Goal: Task Accomplishment & Management: Use online tool/utility

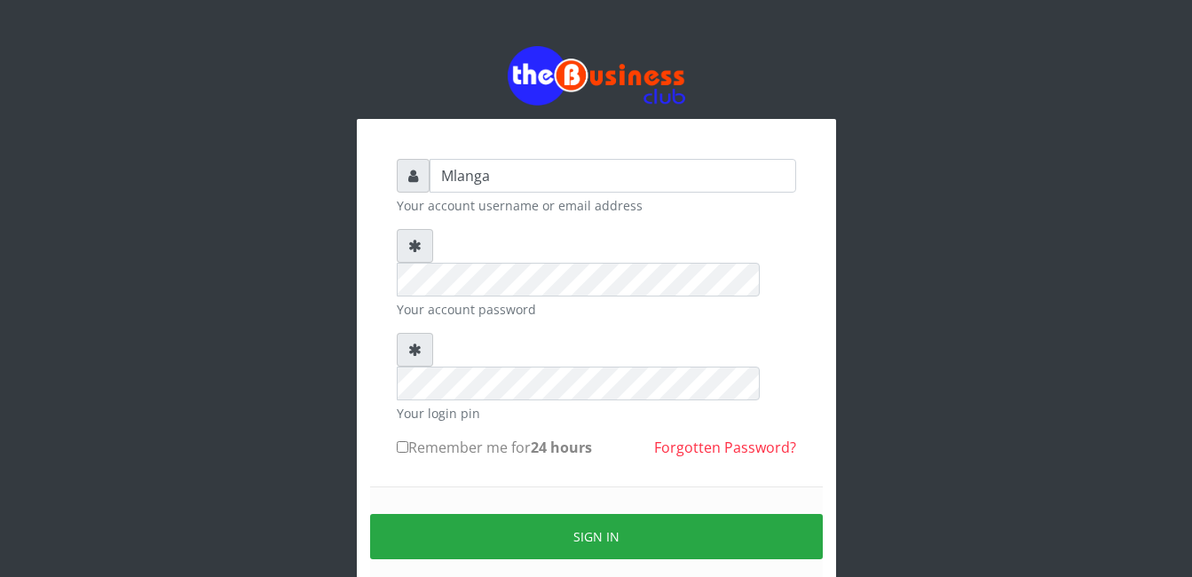
click at [265, 373] on div "Mlanga Your account username or email address Your account password Your login …" at bounding box center [597, 353] width 1012 height 706
click at [243, 466] on div "Mlanga Your account username or email address Your account password Your login …" at bounding box center [597, 353] width 1012 height 706
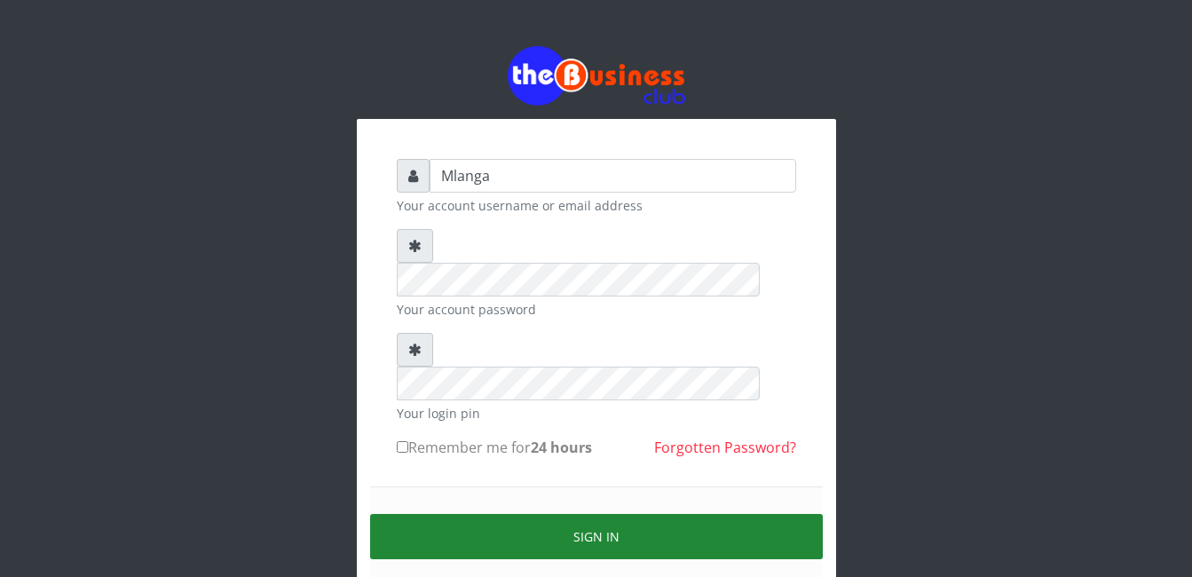
click at [587, 514] on button "Sign in" at bounding box center [596, 536] width 453 height 45
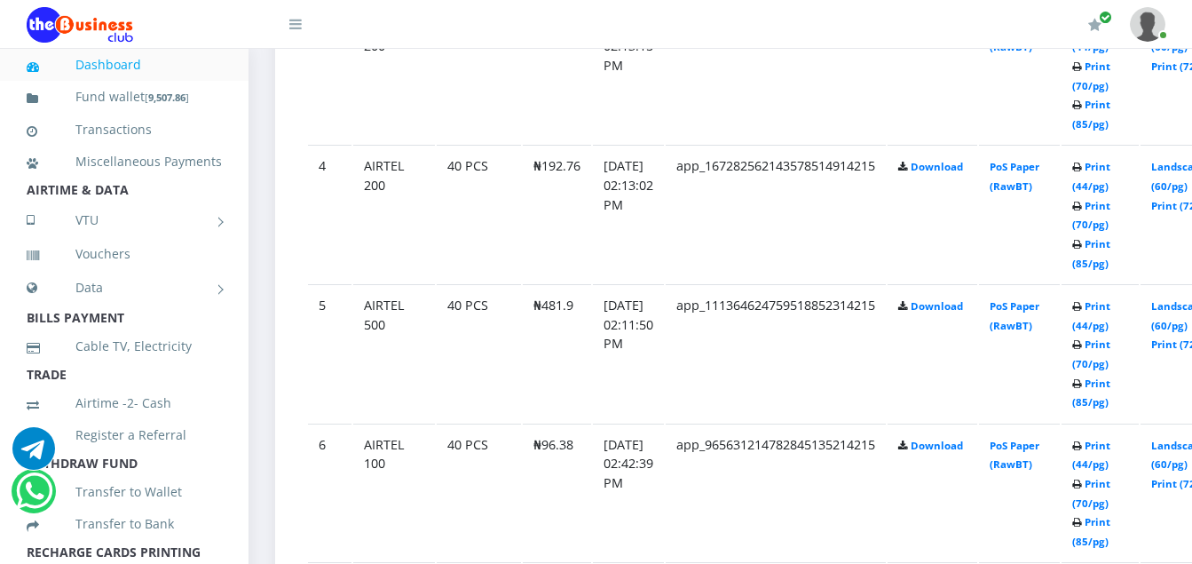
scroll to position [1400, 0]
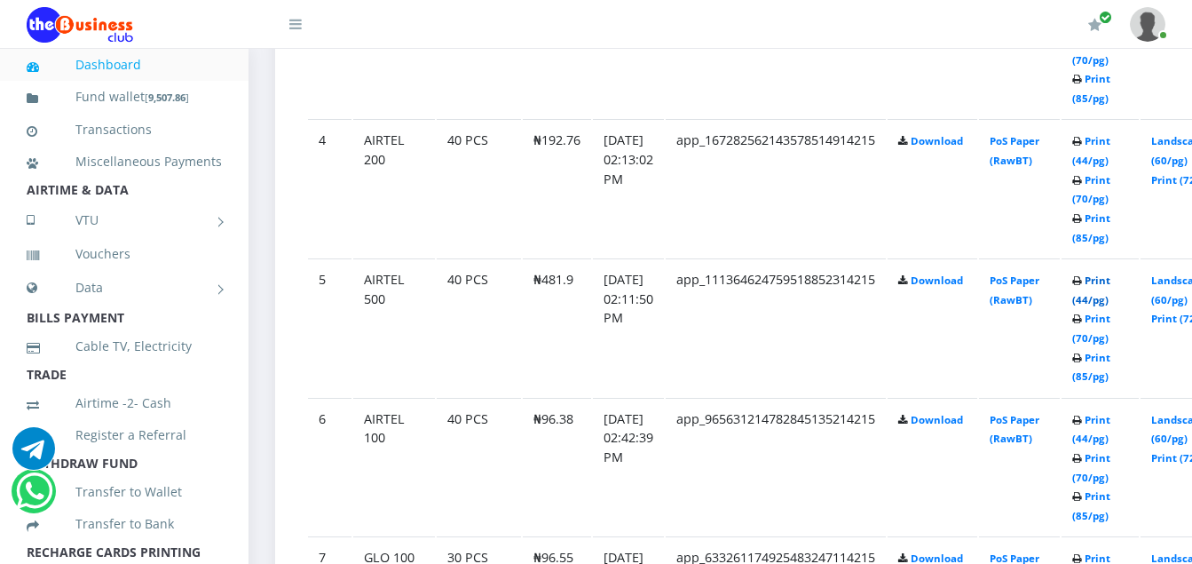
click at [1110, 282] on link "Print (44/pg)" at bounding box center [1091, 289] width 38 height 33
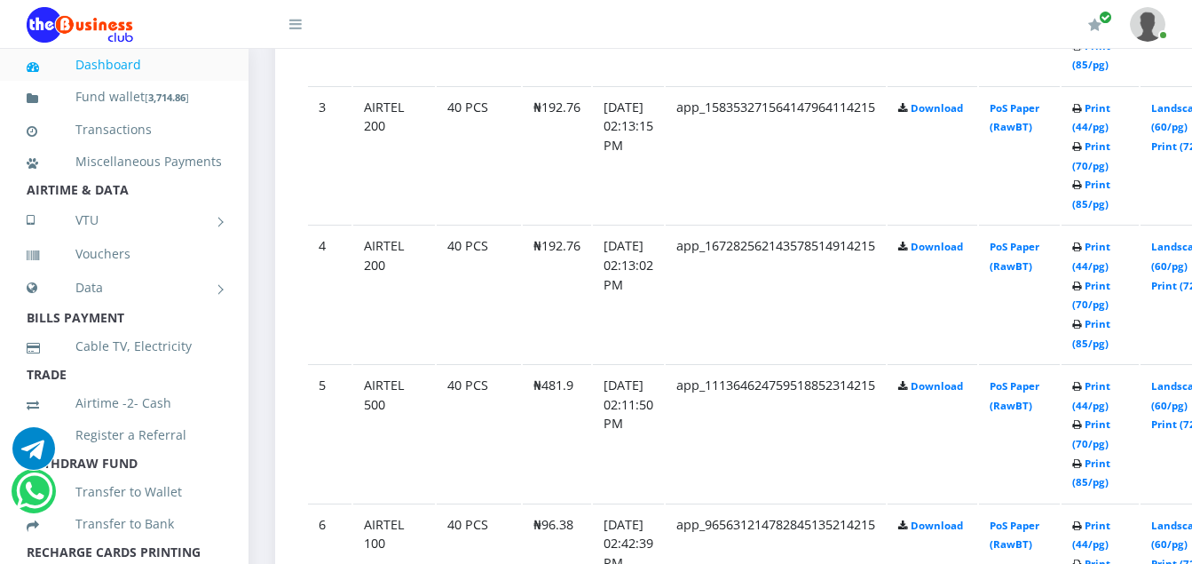
scroll to position [1294, 0]
click at [1110, 248] on link "Print (44/pg)" at bounding box center [1091, 256] width 38 height 33
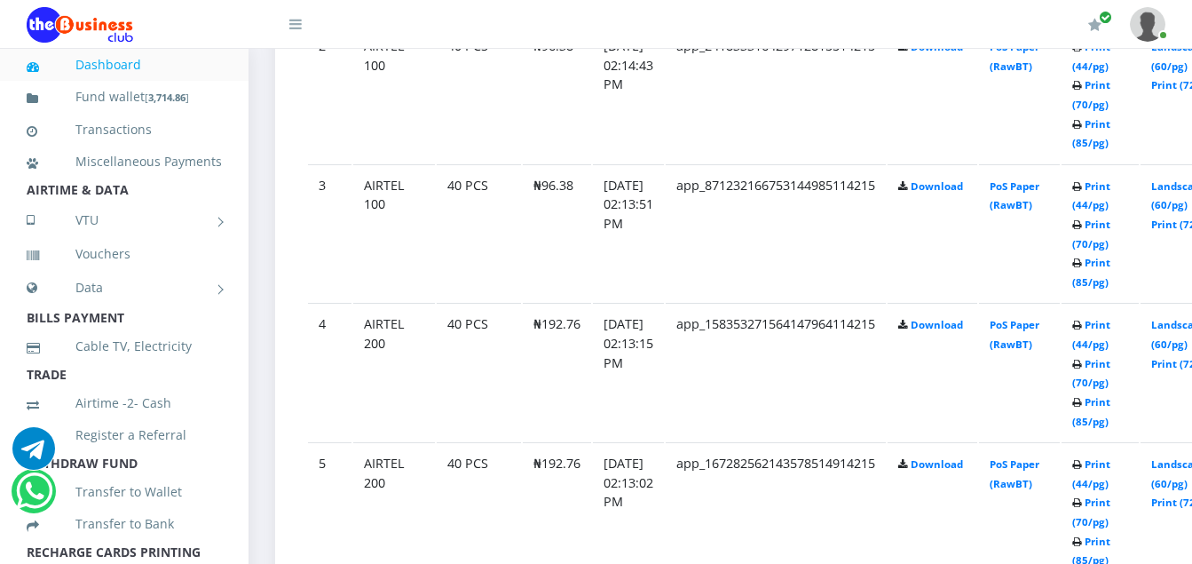
scroll to position [1294, 0]
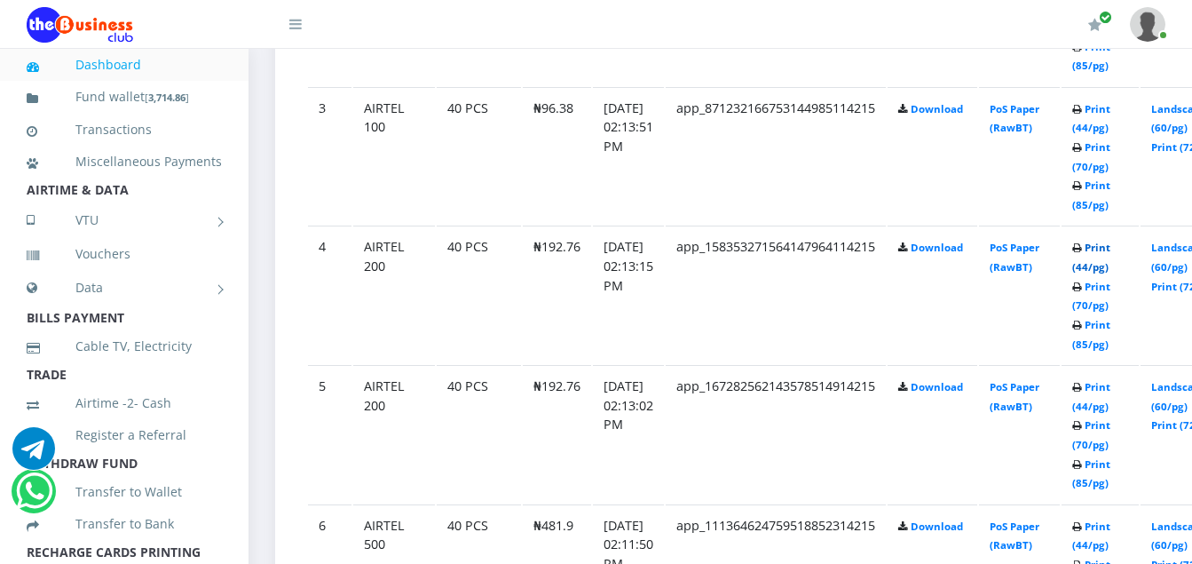
click at [1110, 248] on link "Print (44/pg)" at bounding box center [1091, 256] width 38 height 33
click at [1110, 113] on link "Print (44/pg)" at bounding box center [1091, 118] width 38 height 33
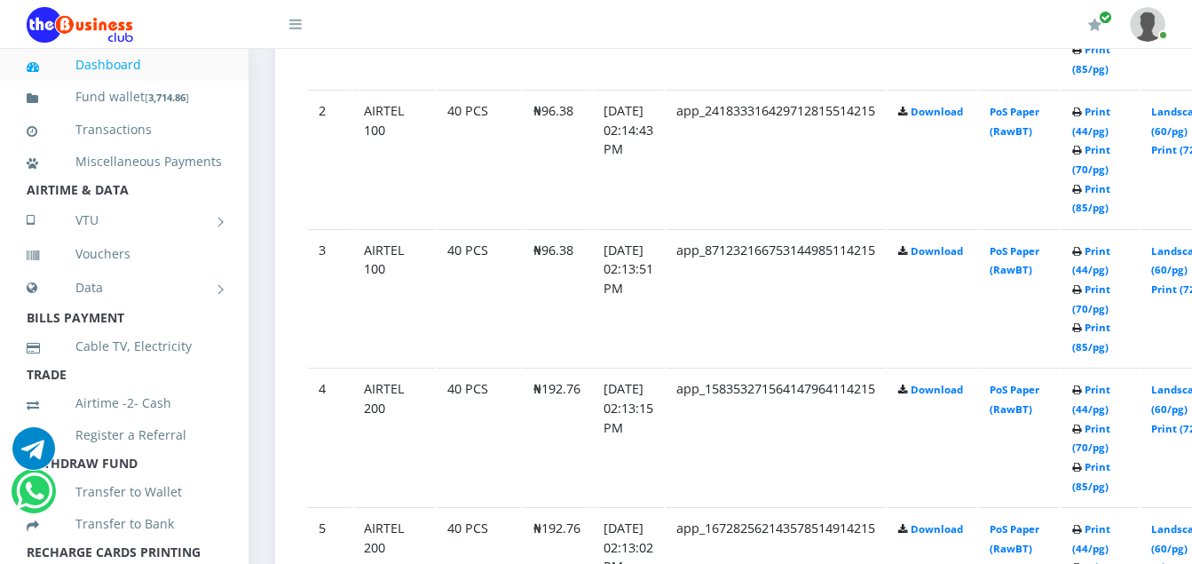
scroll to position [1116, 0]
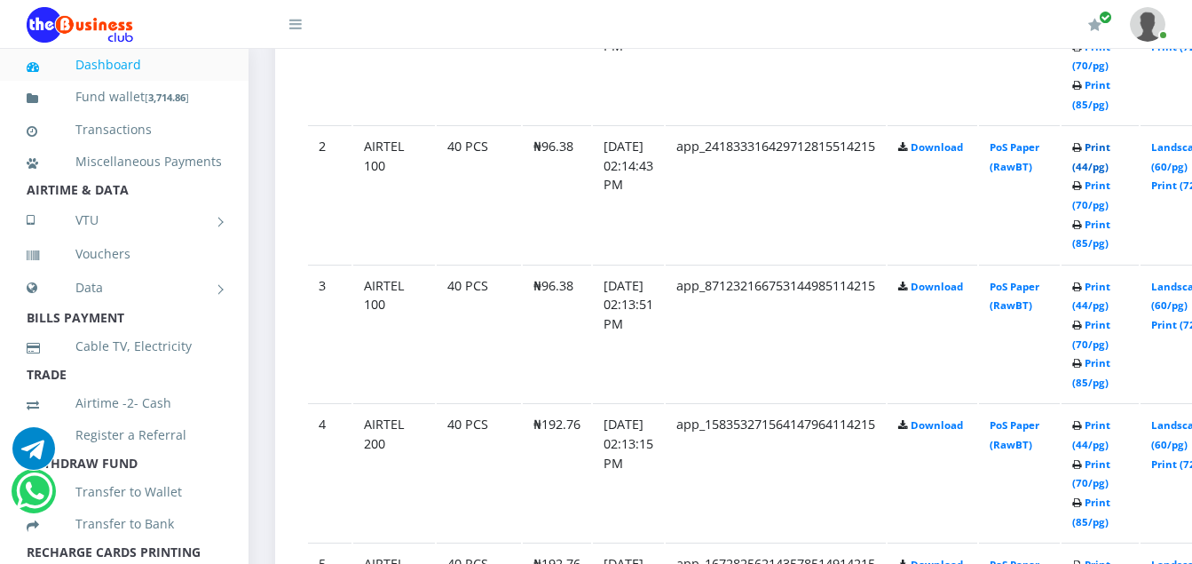
click at [1110, 150] on link "Print (44/pg)" at bounding box center [1091, 156] width 38 height 33
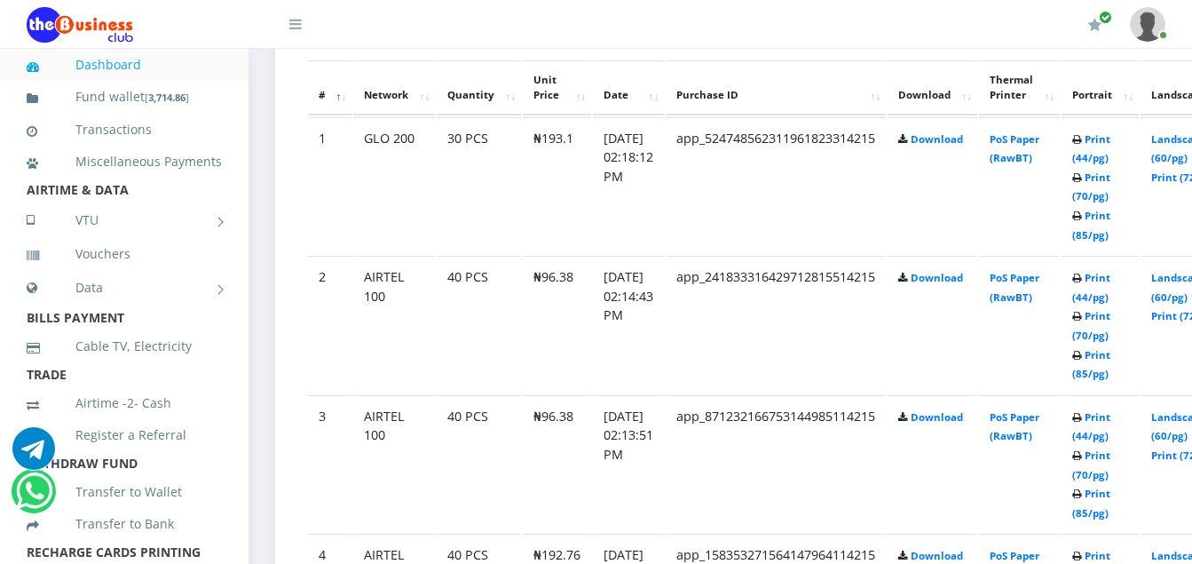
scroll to position [974, 0]
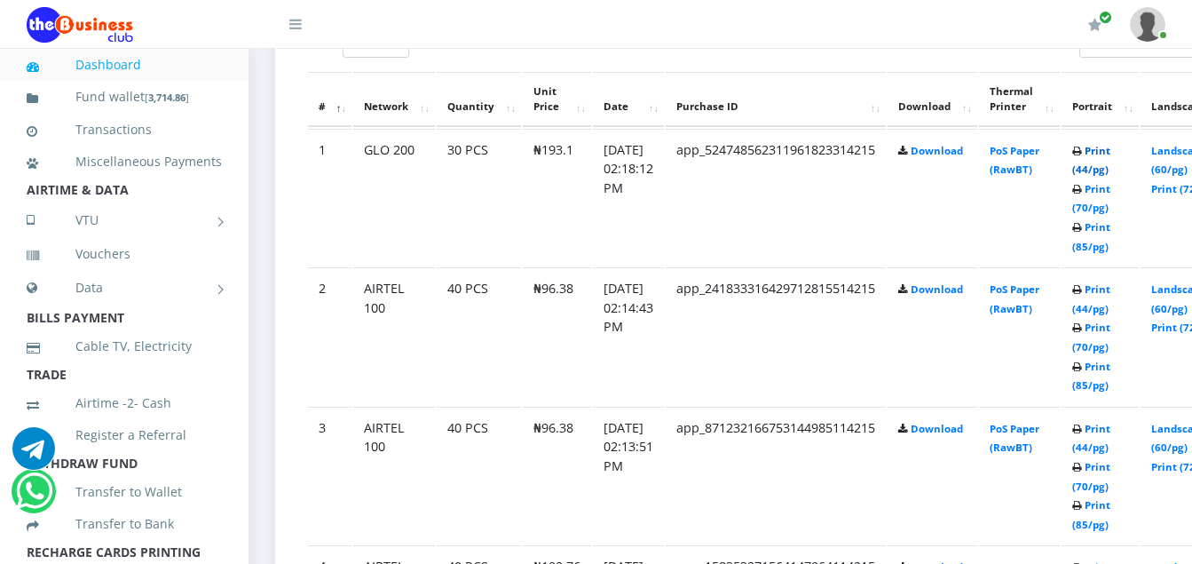
click at [1110, 155] on link "Print (44/pg)" at bounding box center [1091, 160] width 38 height 33
click at [1110, 153] on link "Print (44/pg)" at bounding box center [1091, 160] width 38 height 33
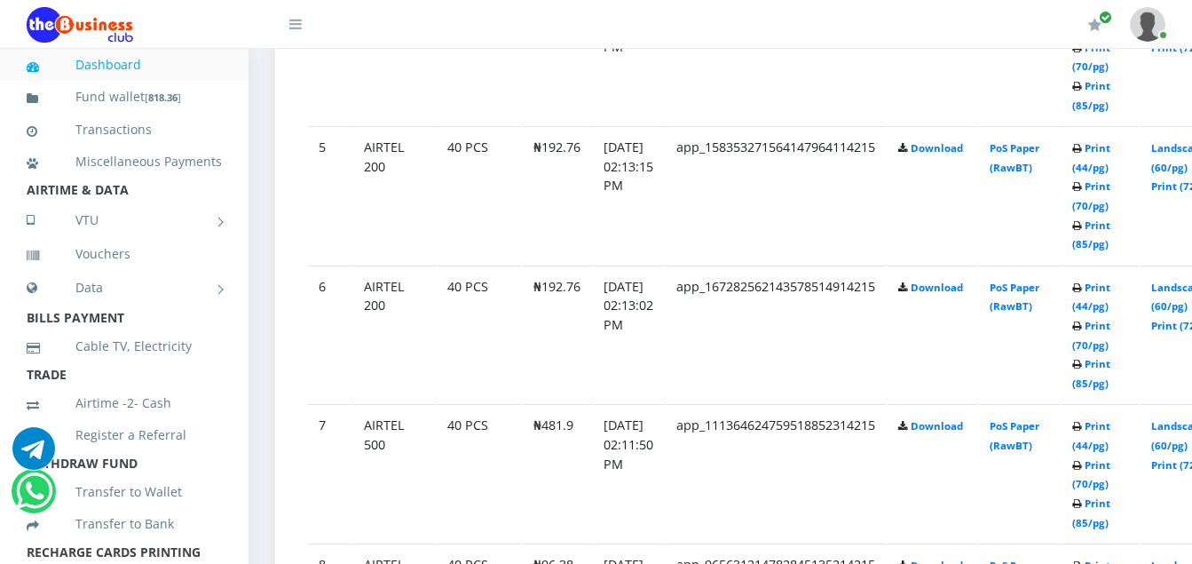
scroll to position [1507, 0]
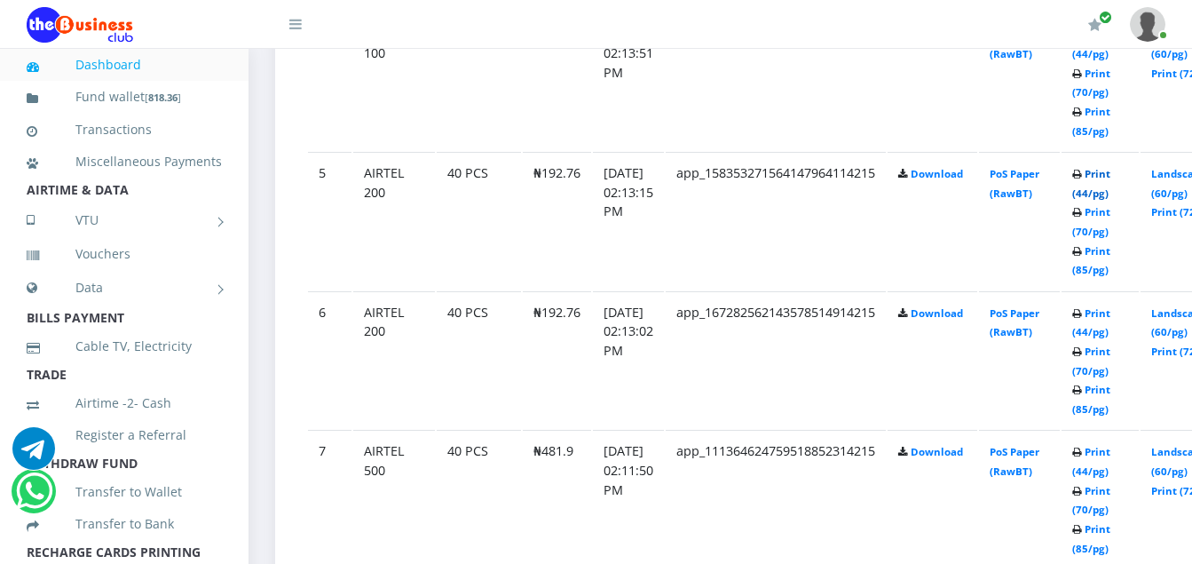
click at [1110, 175] on link "Print (44/pg)" at bounding box center [1091, 183] width 38 height 33
